Goal: Information Seeking & Learning: Learn about a topic

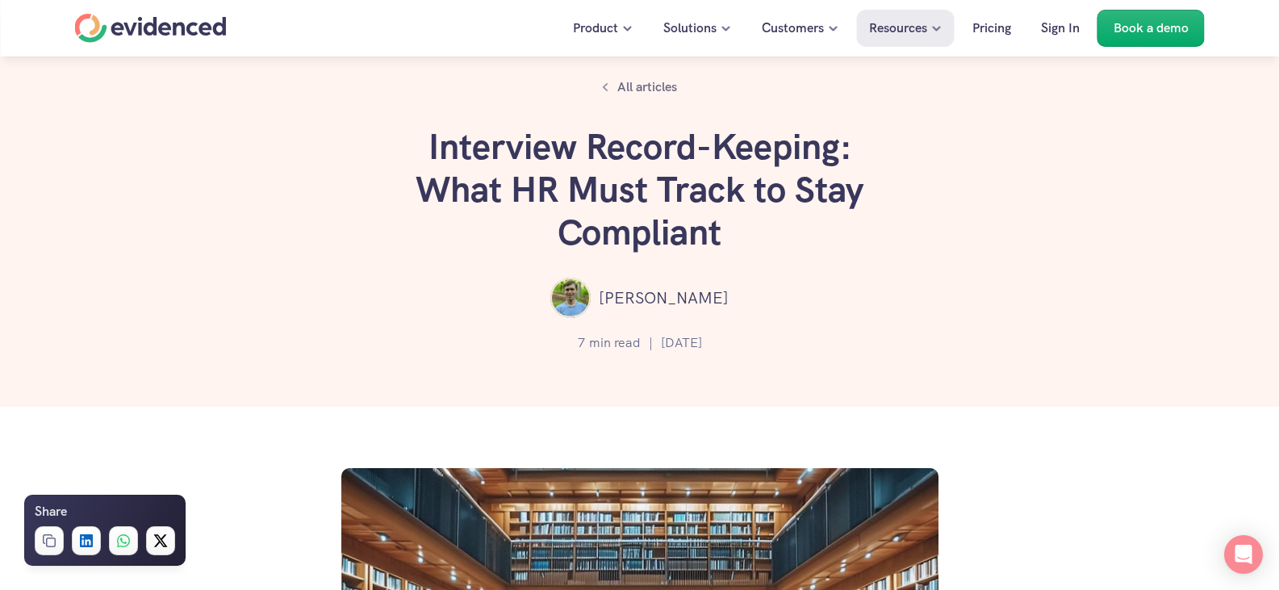
scroll to position [1428, 0]
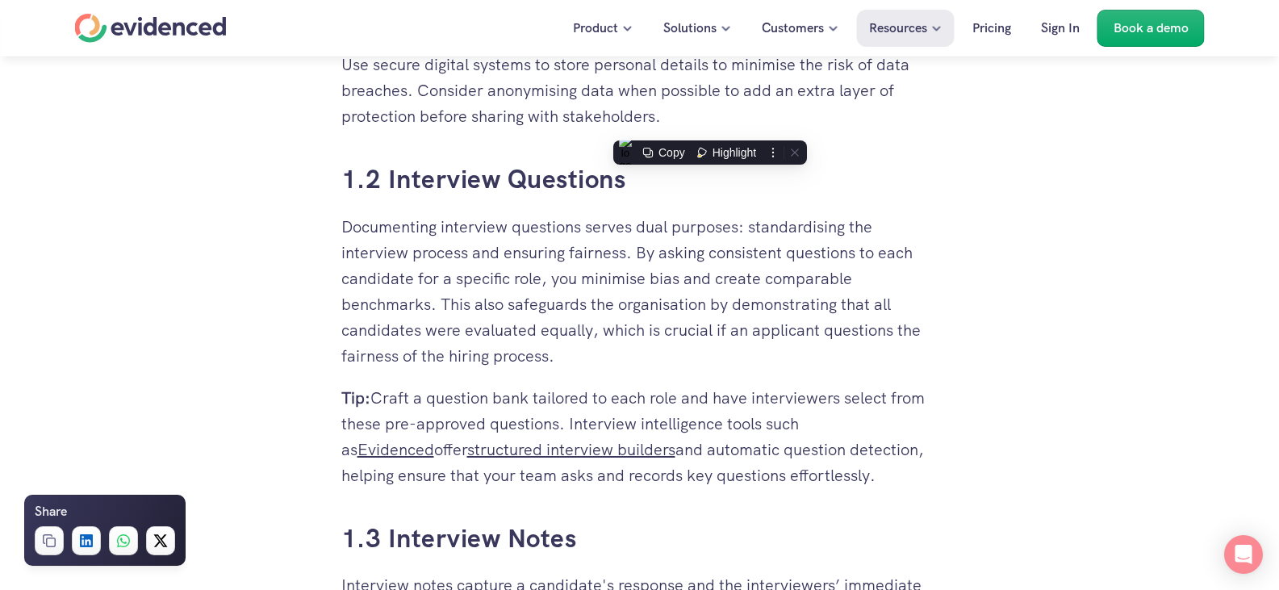
drag, startPoint x: 0, startPoint y: 0, endPoint x: 485, endPoint y: 200, distance: 524.7
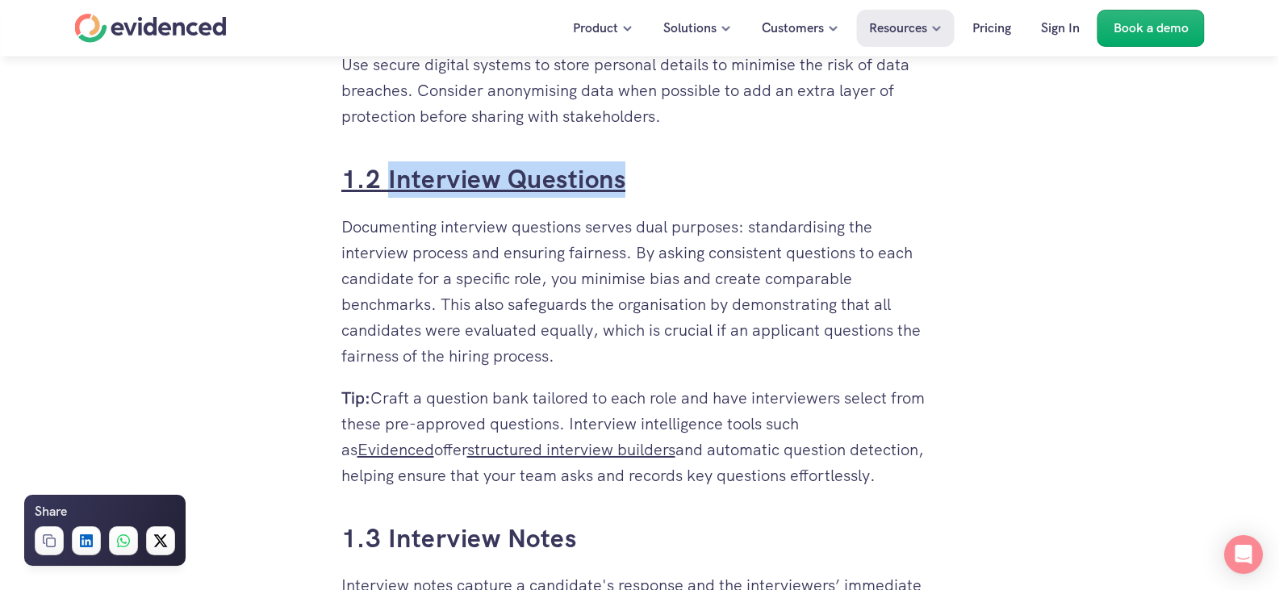
drag, startPoint x: 651, startPoint y: 180, endPoint x: 390, endPoint y: 181, distance: 261.5
click at [390, 181] on h3 "1.2 Interview Questions" at bounding box center [639, 179] width 597 height 36
copy link "Interview Questions"
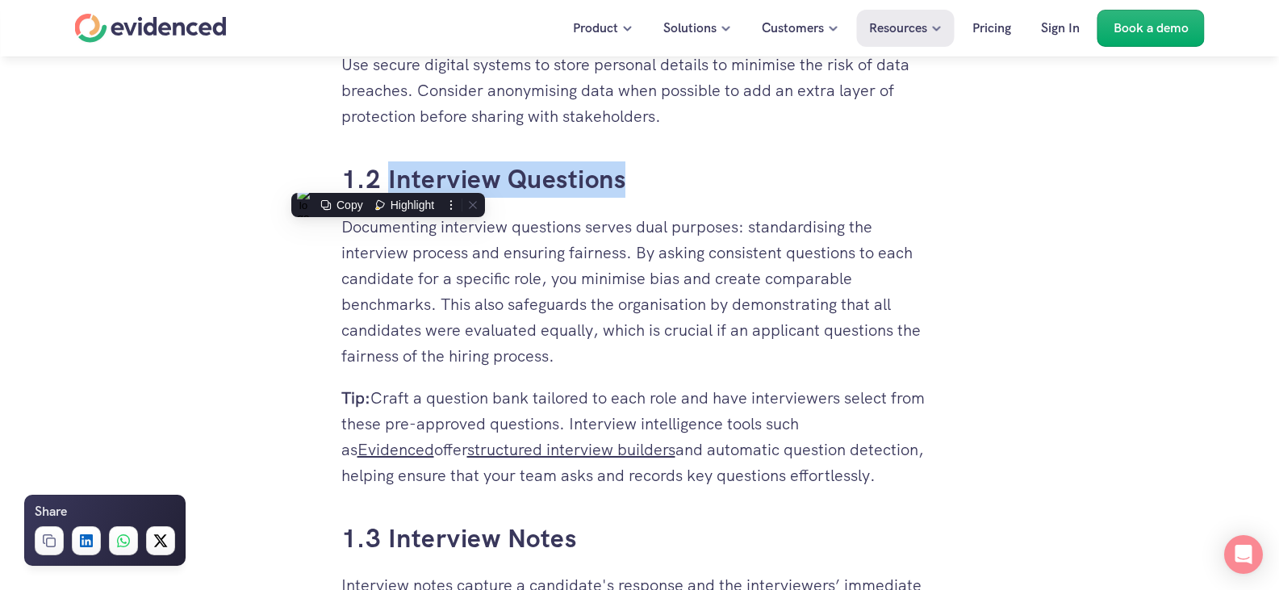
drag, startPoint x: 337, startPoint y: 228, endPoint x: 851, endPoint y: 467, distance: 567.3
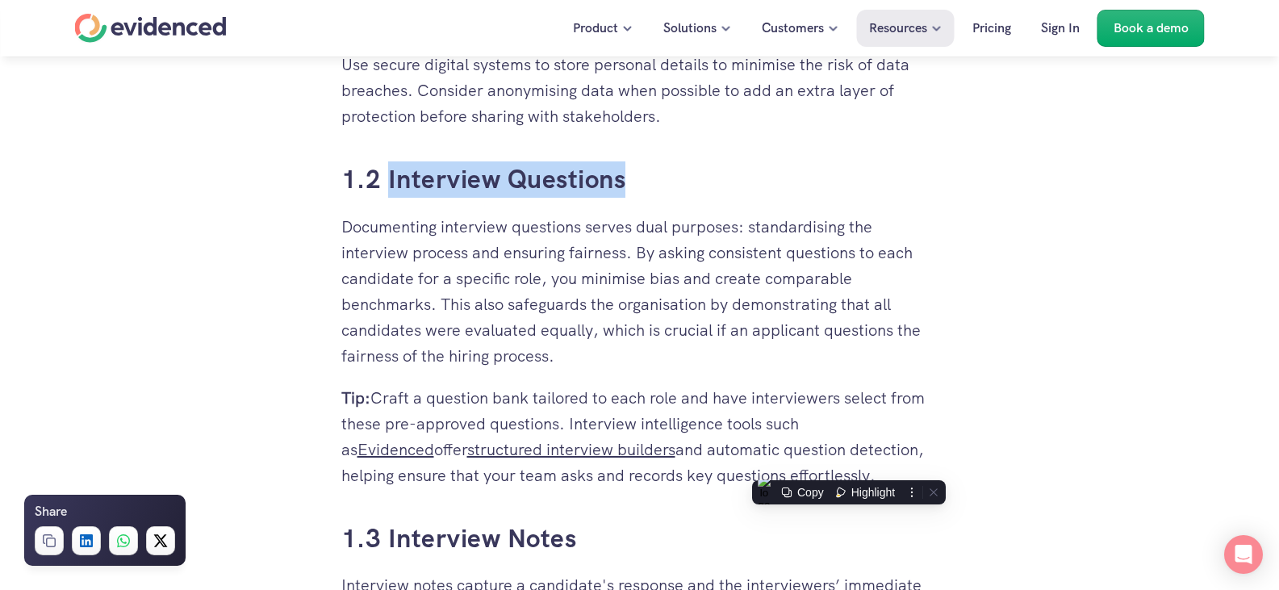
copy div "Documenting interview questions serves dual purposes: standardising the intervi…"
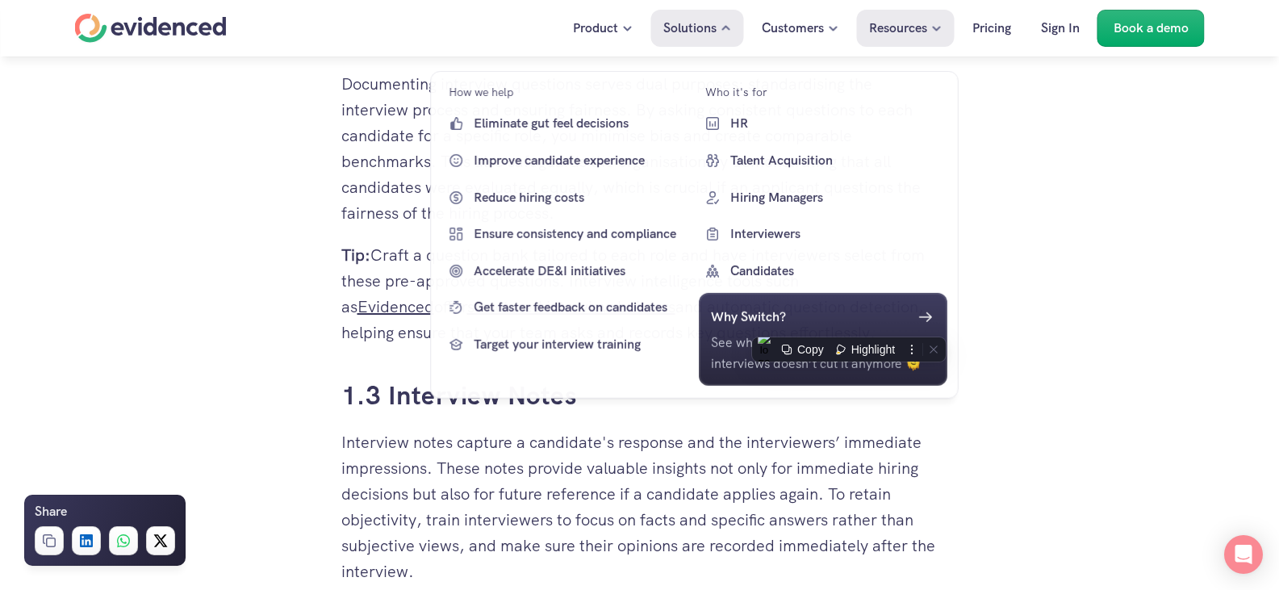
scroll to position [1751, 0]
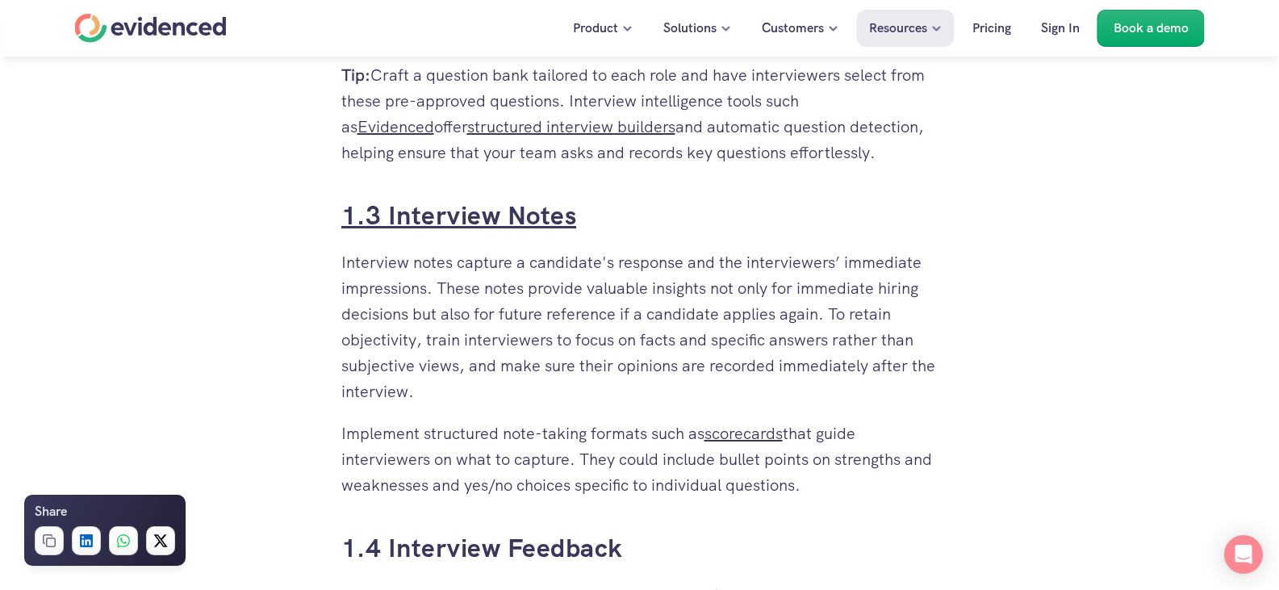
drag, startPoint x: 599, startPoint y: 220, endPoint x: 390, endPoint y: 220, distance: 209.0
click at [387, 221] on h3 "1.3 Interview Notes" at bounding box center [639, 216] width 597 height 36
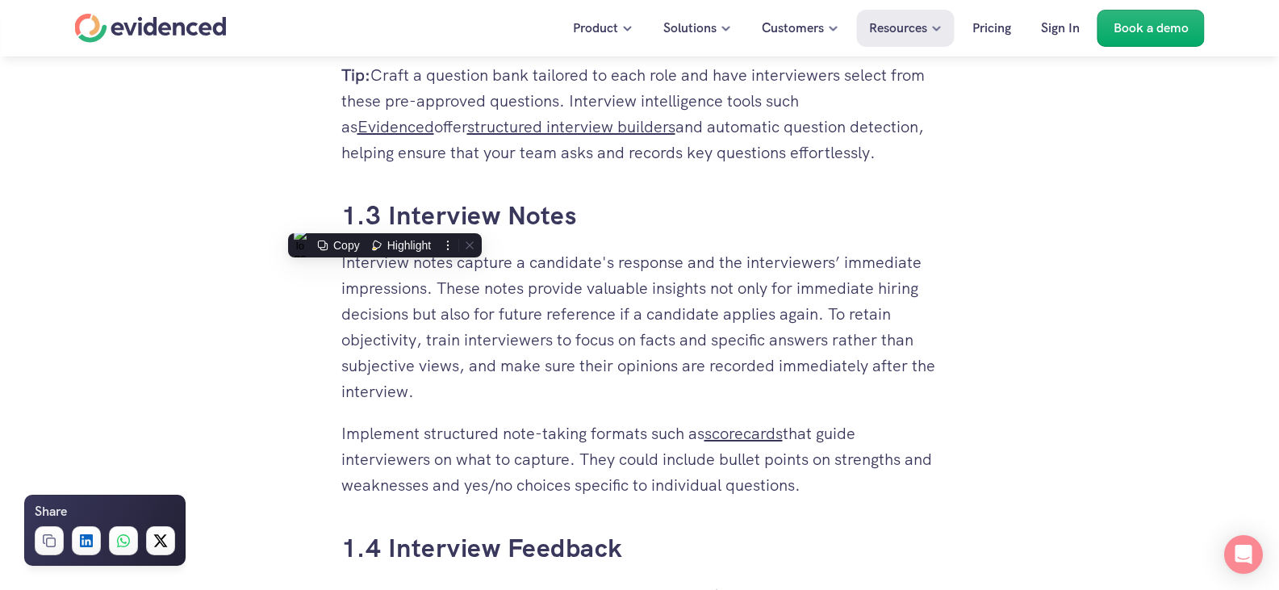
copy link "Interview Notes"
click at [541, 397] on p "Interview notes capture a candidate's response and the interviewers’ immediate …" at bounding box center [639, 326] width 597 height 155
drag, startPoint x: 341, startPoint y: 257, endPoint x: 907, endPoint y: 490, distance: 612.7
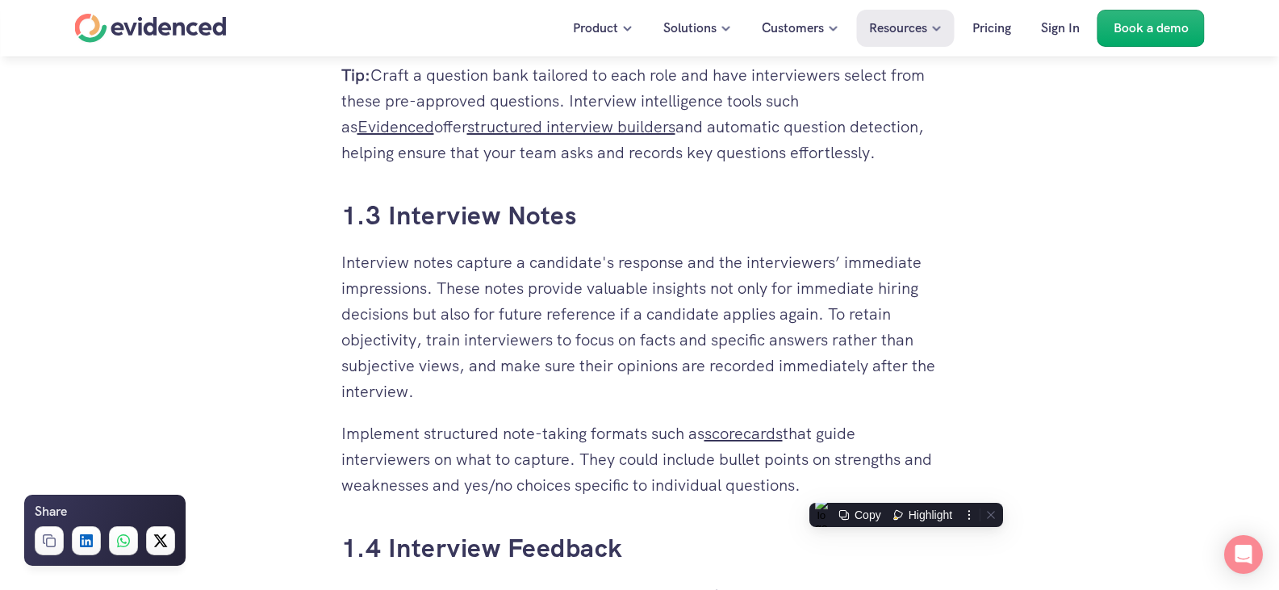
copy div "Interview notes capture a candidate's response and the interviewers’ immediate …"
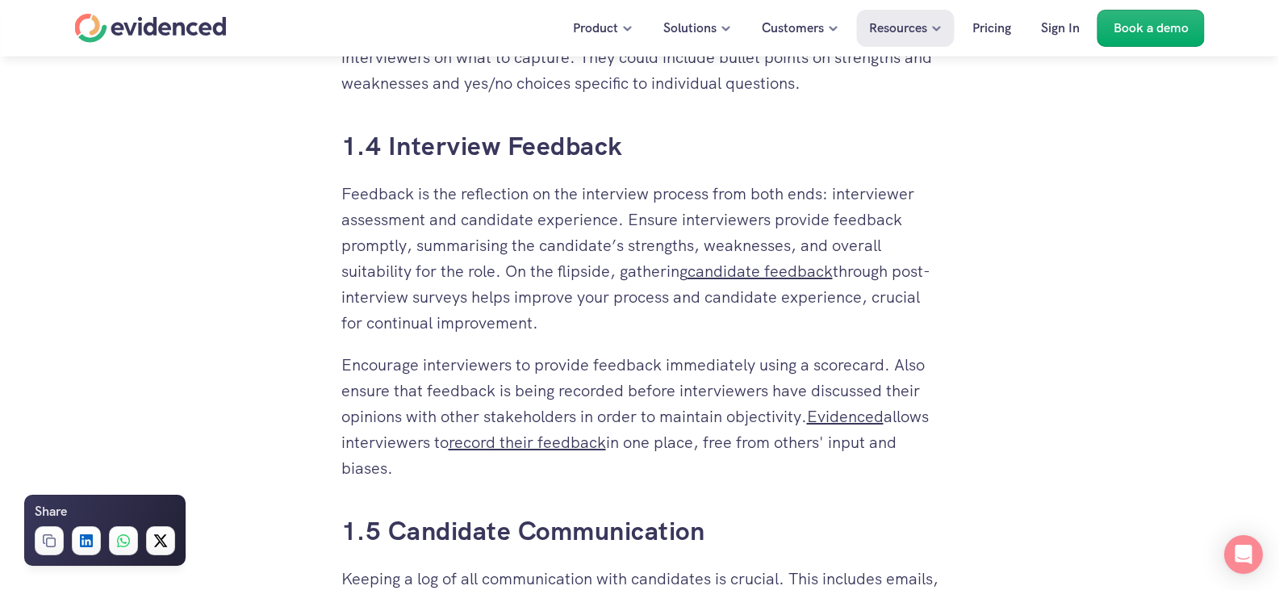
scroll to position [2154, 0]
drag, startPoint x: 639, startPoint y: 148, endPoint x: 390, endPoint y: 148, distance: 249.4
click at [390, 148] on h3 "1.4 Interview Feedback" at bounding box center [639, 145] width 597 height 36
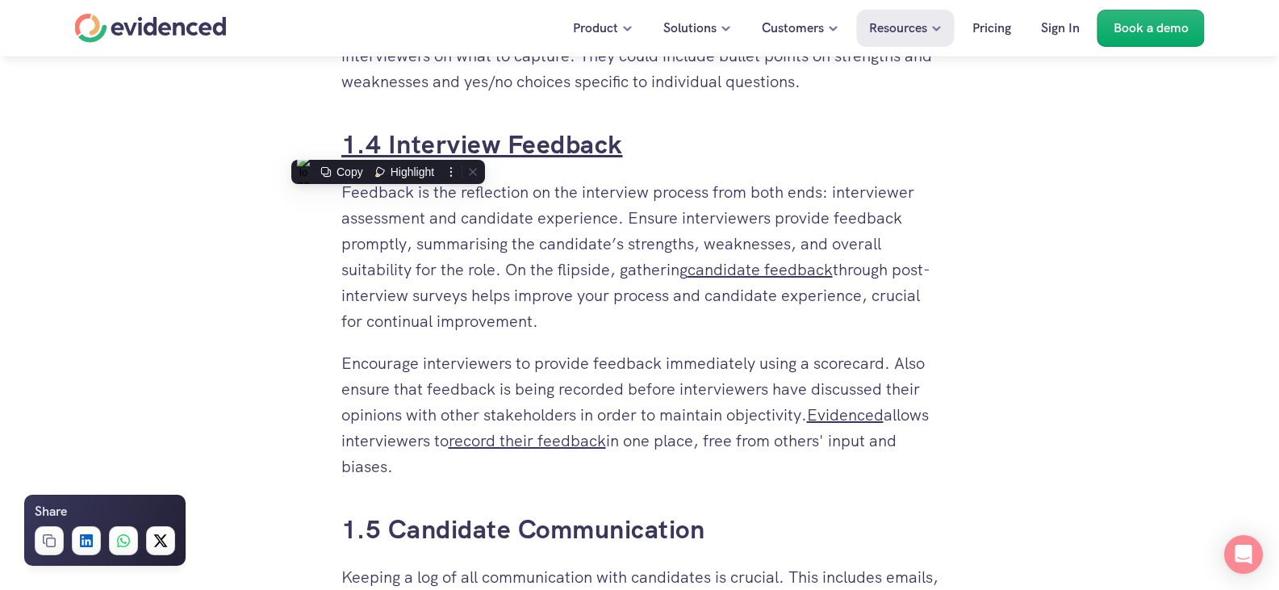
copy link "Interview Feedback"
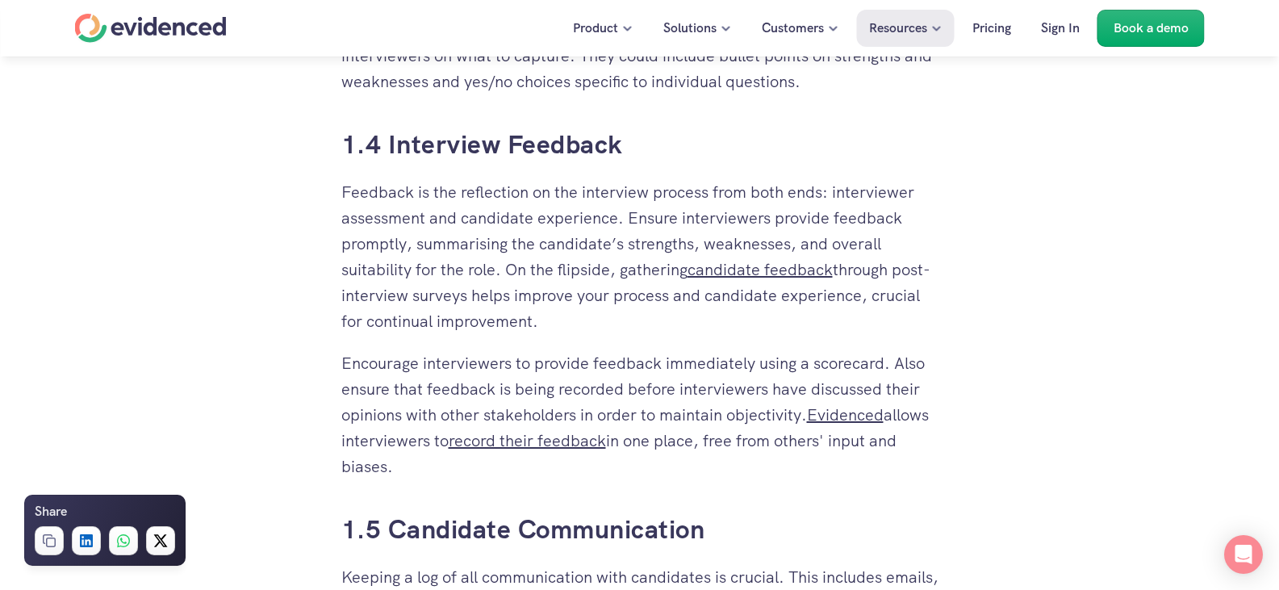
drag, startPoint x: 337, startPoint y: 188, endPoint x: 478, endPoint y: 471, distance: 316.2
copy div "Feedback is the reflection on the interview process from both ends: interviewer…"
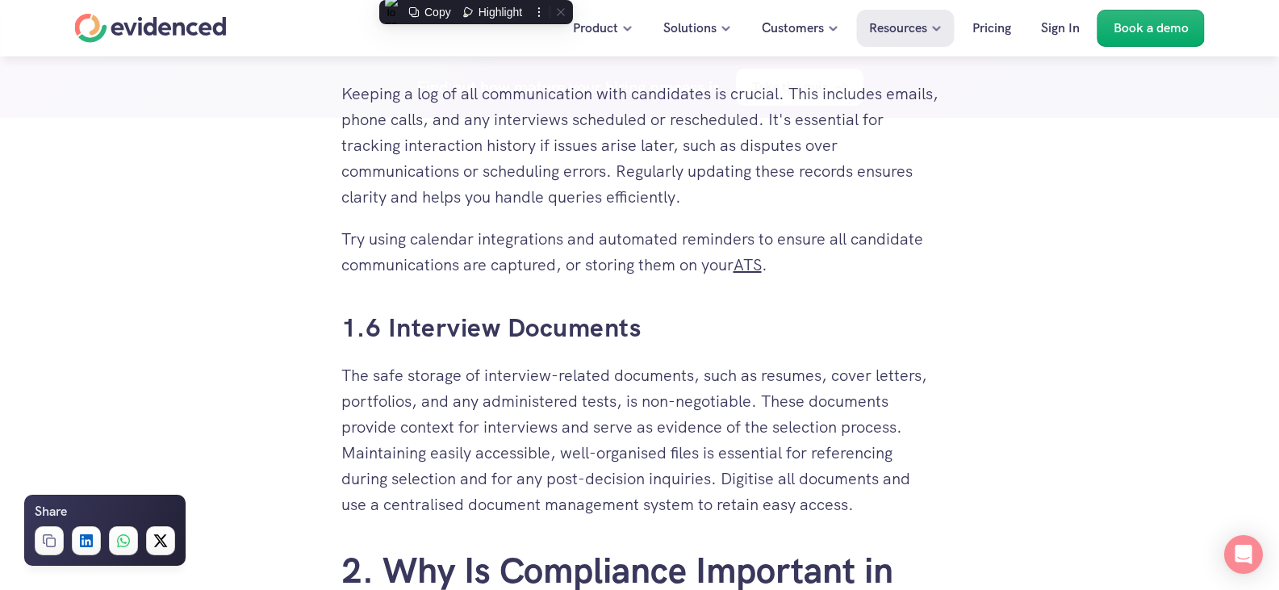
scroll to position [2316, 0]
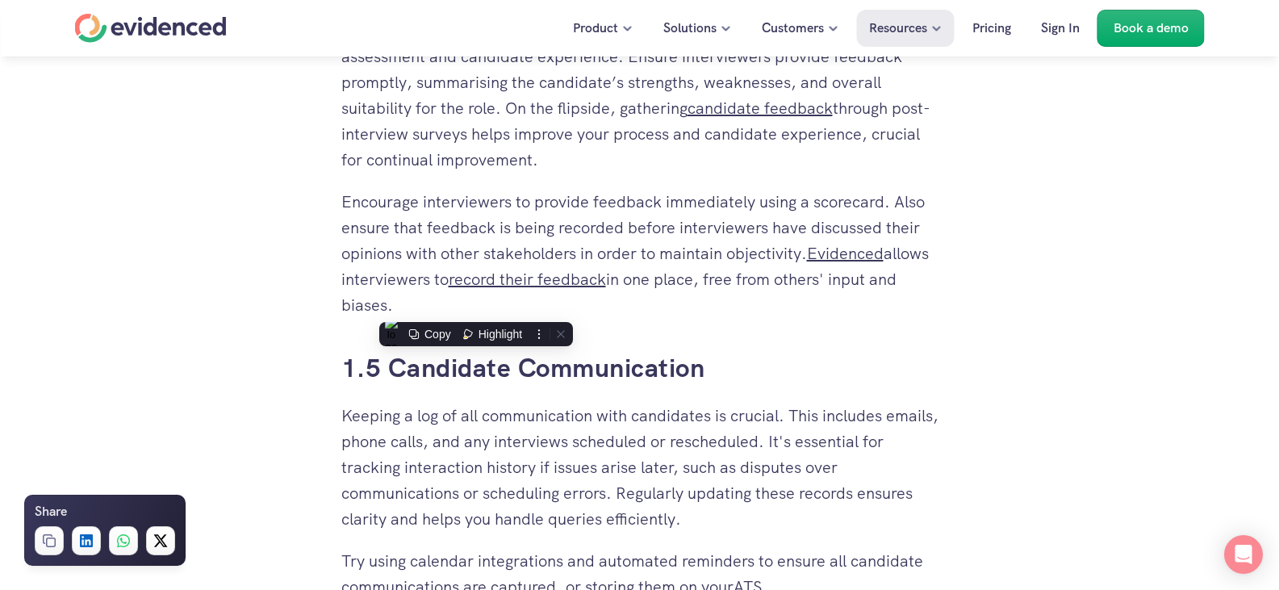
click at [839, 358] on h3 "1.5 Candidate Communication" at bounding box center [639, 368] width 597 height 36
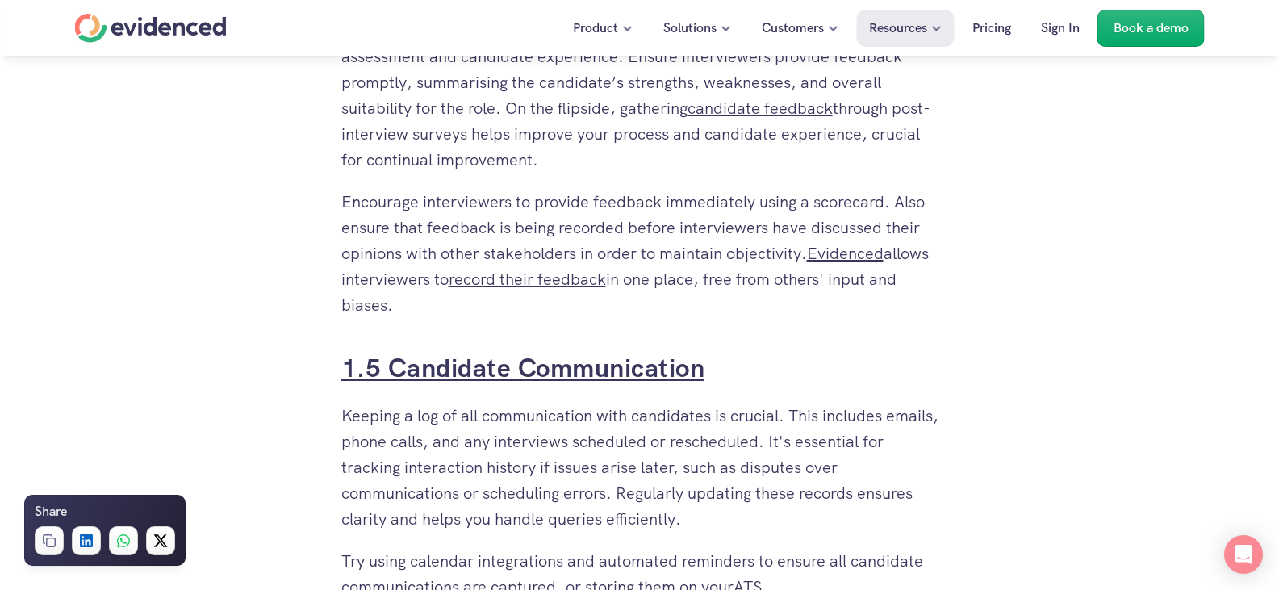
drag, startPoint x: 695, startPoint y: 367, endPoint x: 394, endPoint y: 356, distance: 301.3
click at [392, 357] on h3 "1.5 Candidate Communication" at bounding box center [639, 368] width 597 height 36
copy link "Candidate Communication"
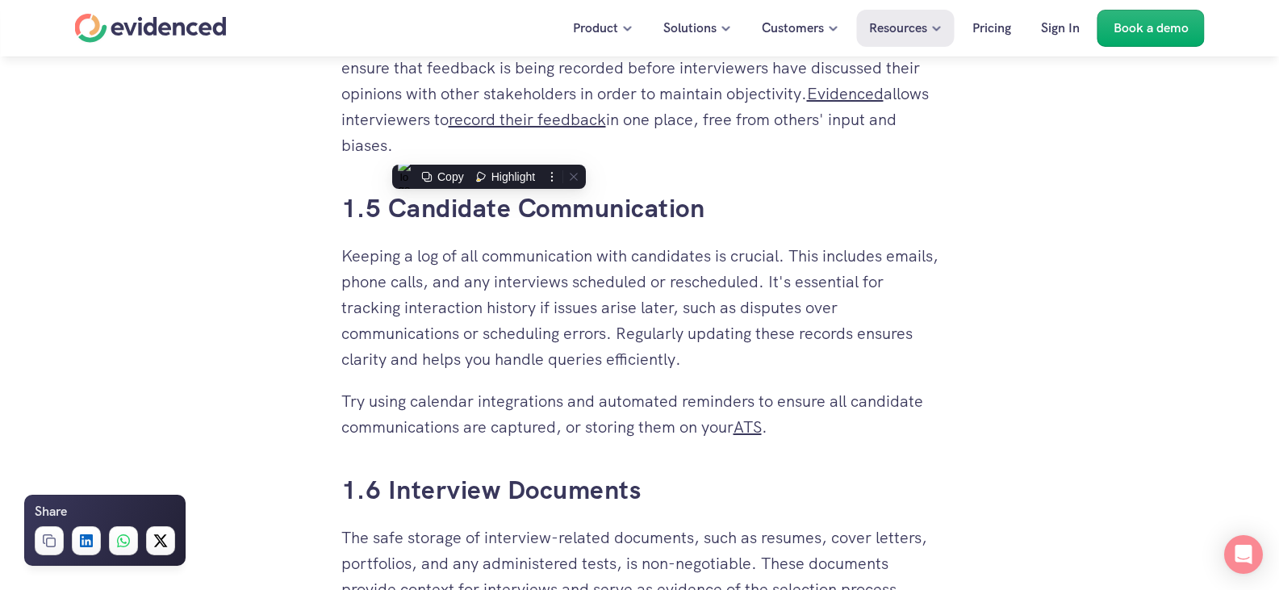
scroll to position [2477, 0]
drag, startPoint x: 789, startPoint y: 426, endPoint x: 341, endPoint y: 262, distance: 478.0
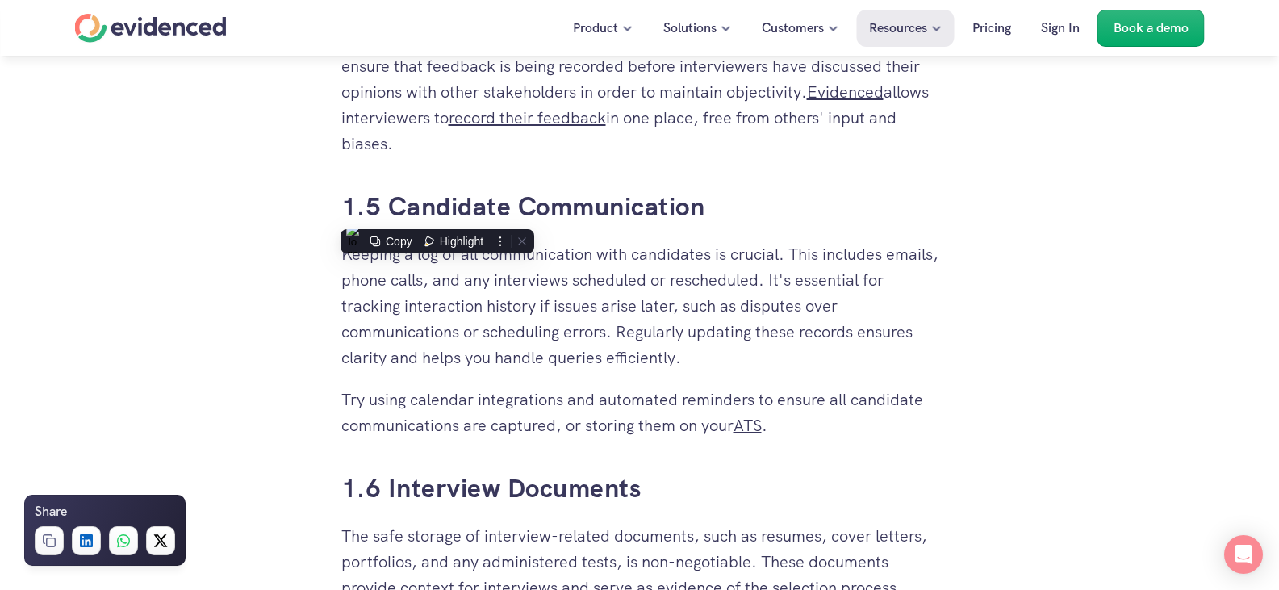
copy div "Keeping a log of all communication with candidates is crucial. This includes em…"
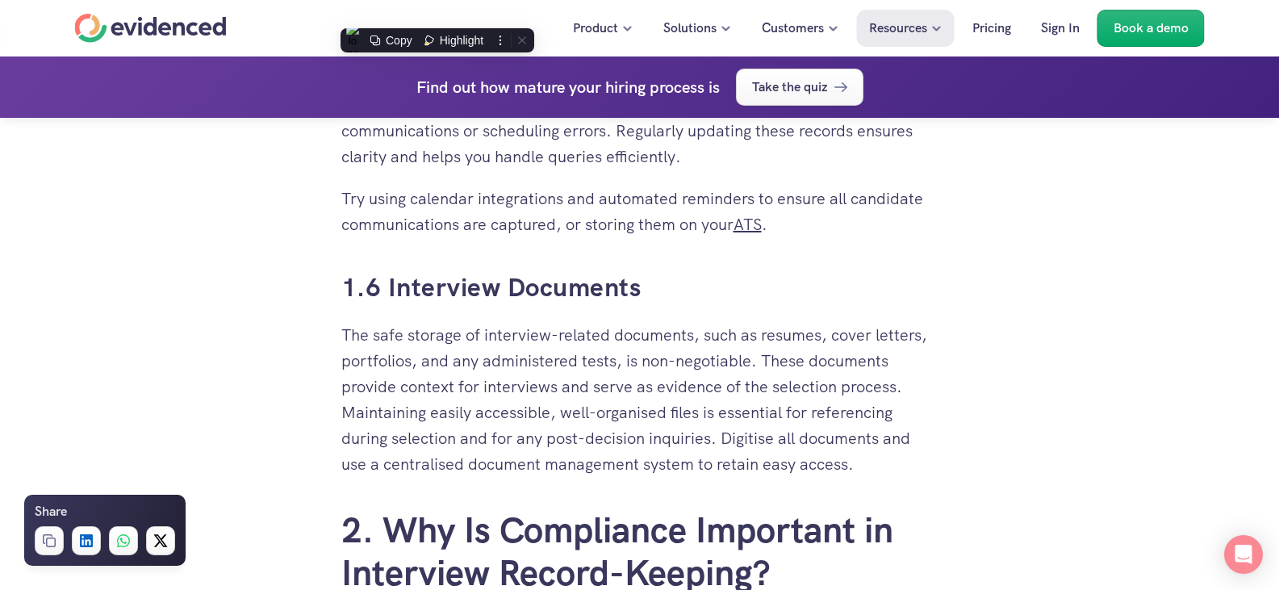
scroll to position [2638, 0]
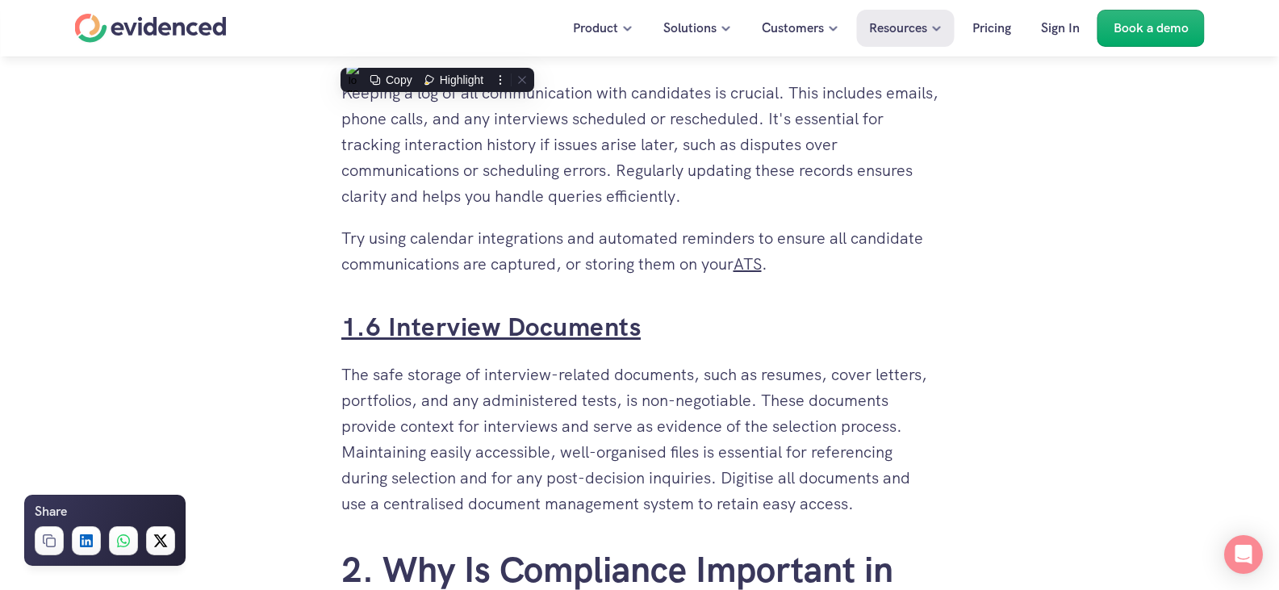
drag, startPoint x: 666, startPoint y: 328, endPoint x: 391, endPoint y: 323, distance: 274.5
click at [391, 324] on h3 "1.6 Interview Documents" at bounding box center [639, 327] width 597 height 36
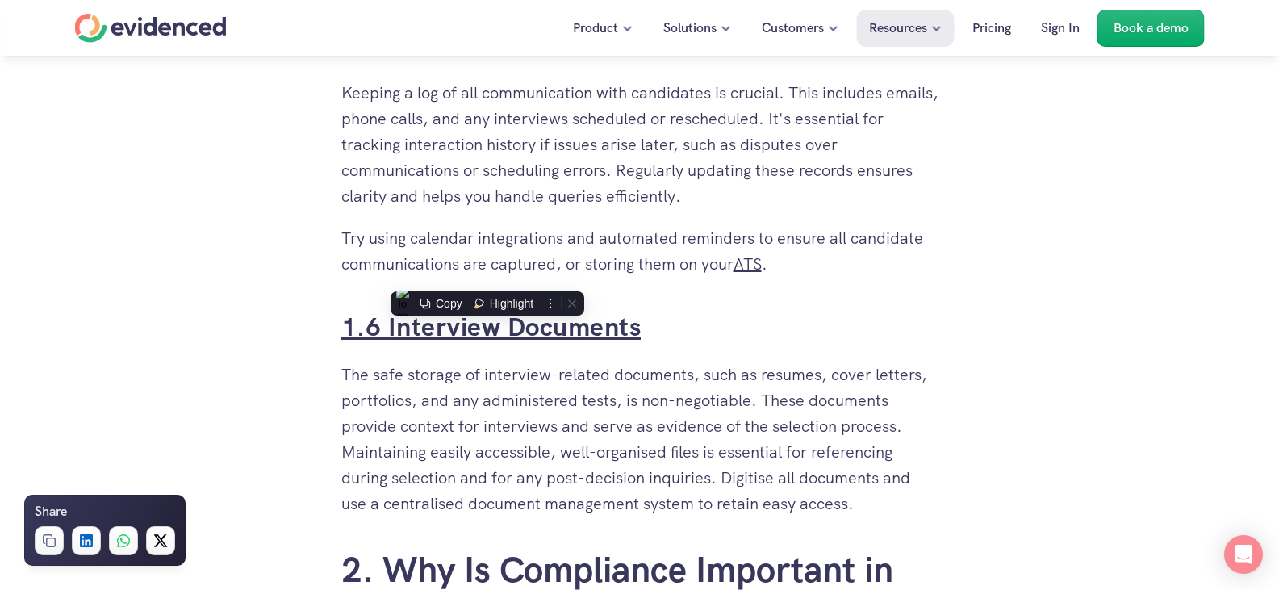
copy link "Interview Documents"
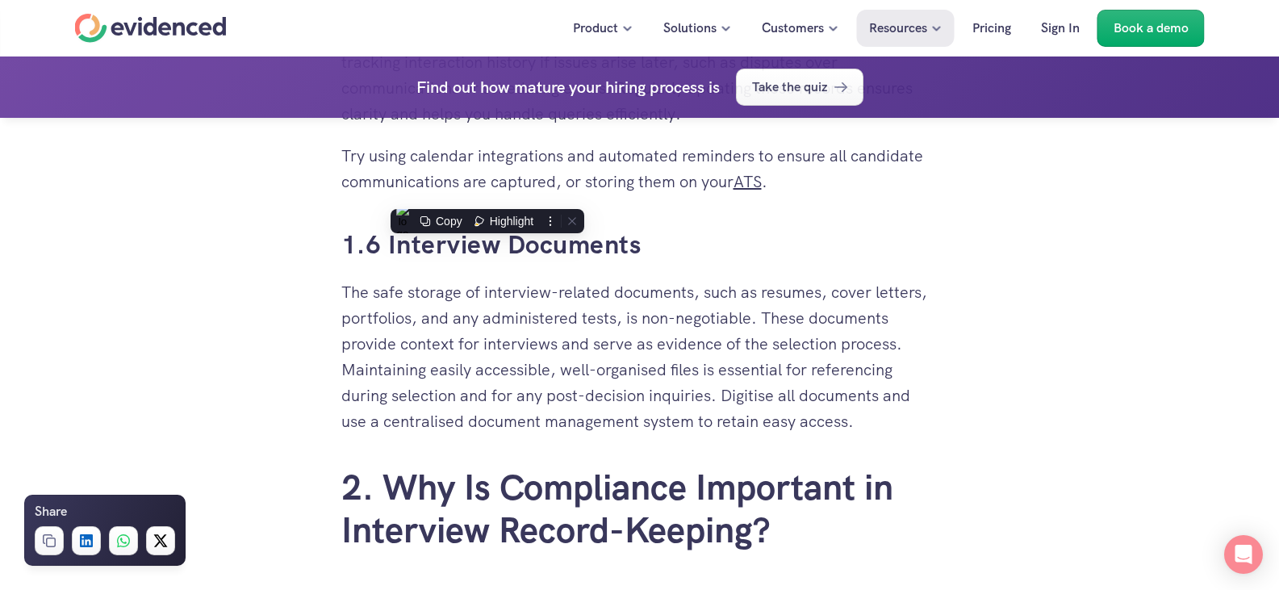
scroll to position [2800, 0]
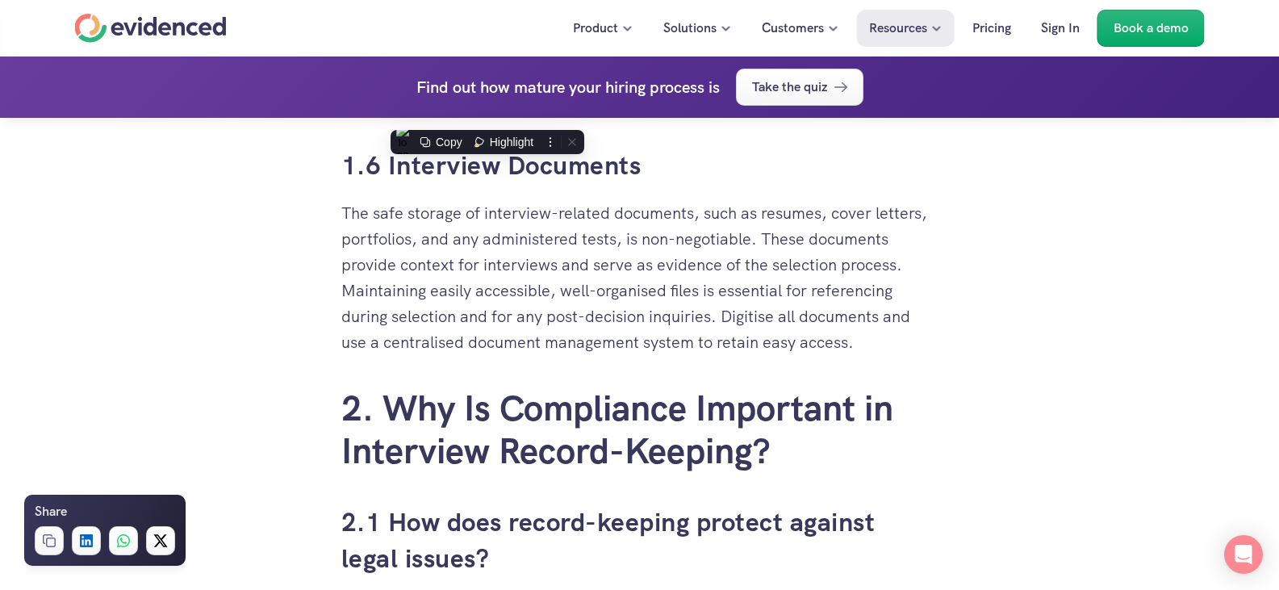
drag, startPoint x: 347, startPoint y: 210, endPoint x: 770, endPoint y: 284, distance: 429.4
click at [805, 291] on p "The safe storage of interview-related documents, such as resumes, cover letters…" at bounding box center [639, 277] width 597 height 155
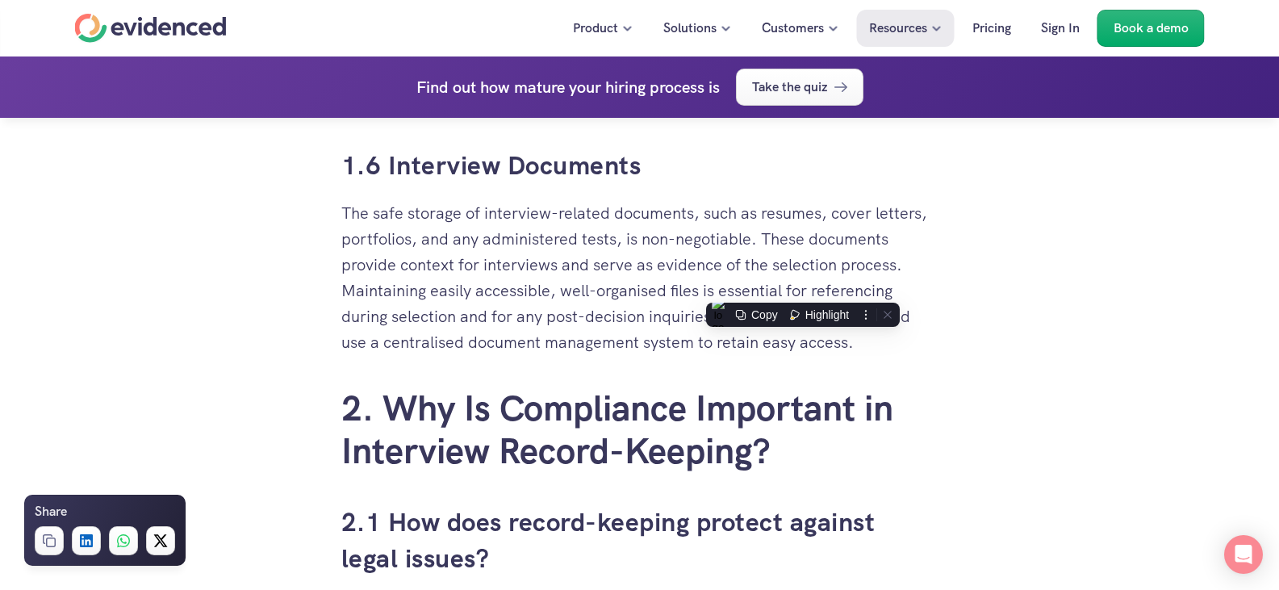
drag, startPoint x: 339, startPoint y: 211, endPoint x: 899, endPoint y: 332, distance: 572.9
click at [899, 332] on div "You've invested time and resources in perfecting your interview process, but ar…" at bounding box center [640, 580] width 630 height 5824
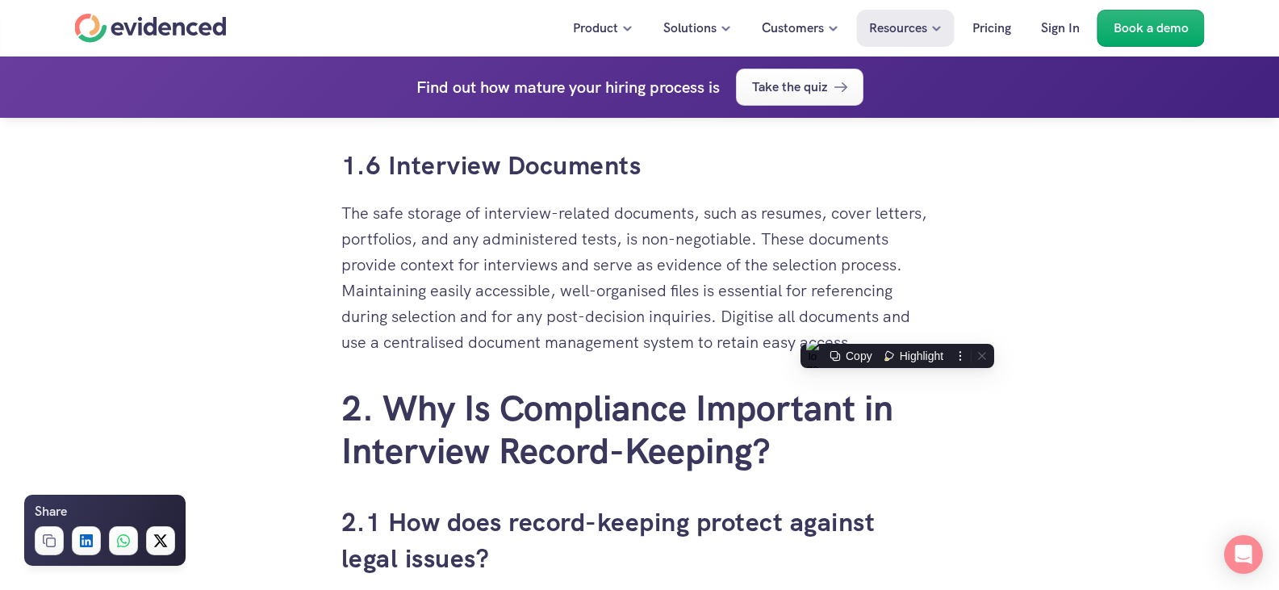
copy p "The safe storage of interview-related documents, such as resumes, cover letters…"
